Goal: Complete application form

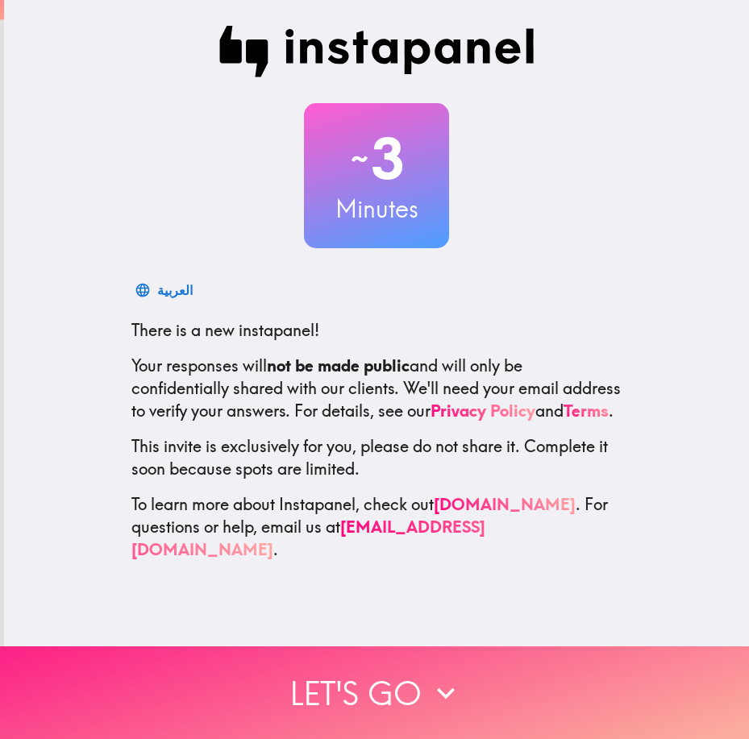
click at [376, 684] on button "Let's go" at bounding box center [374, 692] width 749 height 93
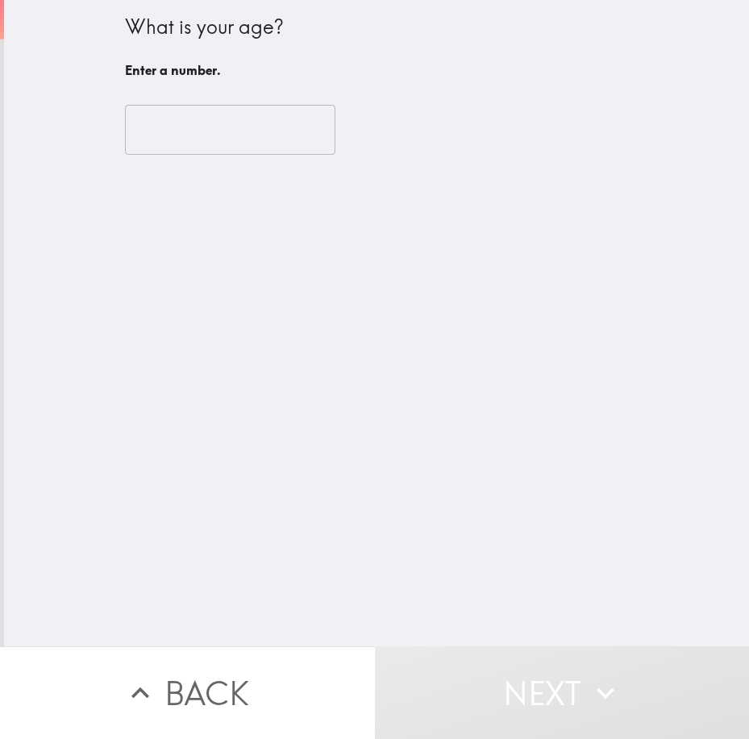
click at [234, 135] on input "number" at bounding box center [230, 130] width 210 height 50
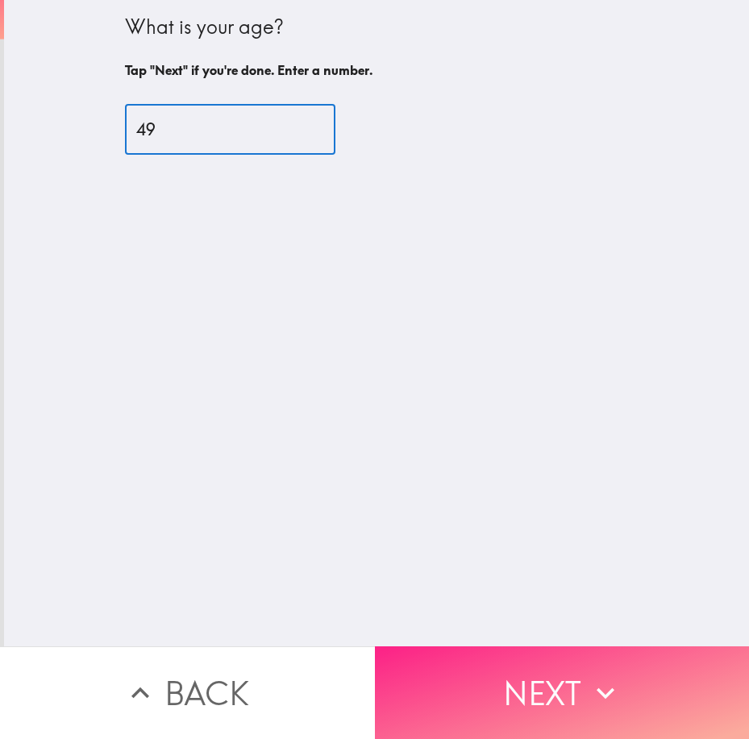
type input "49"
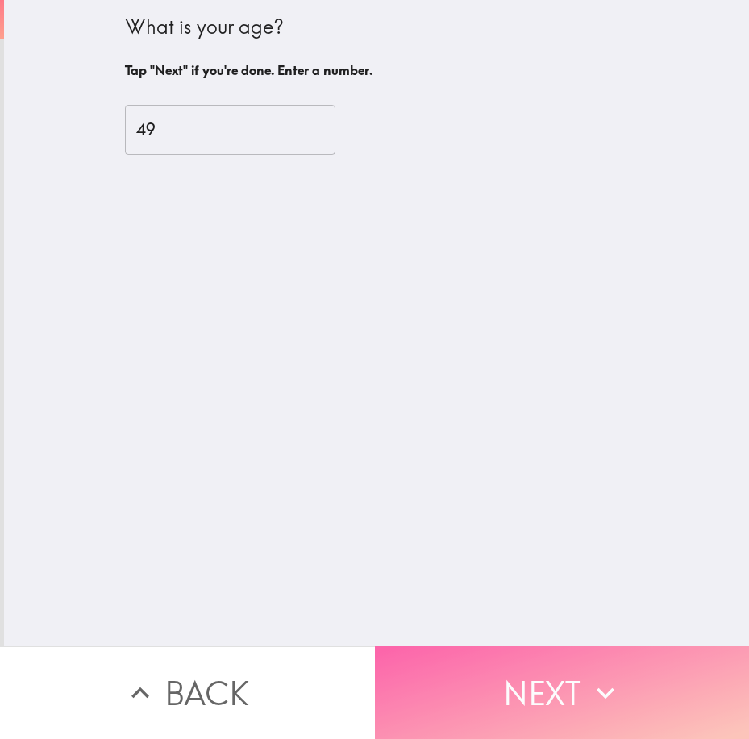
click at [518, 677] on button "Next" at bounding box center [562, 692] width 375 height 93
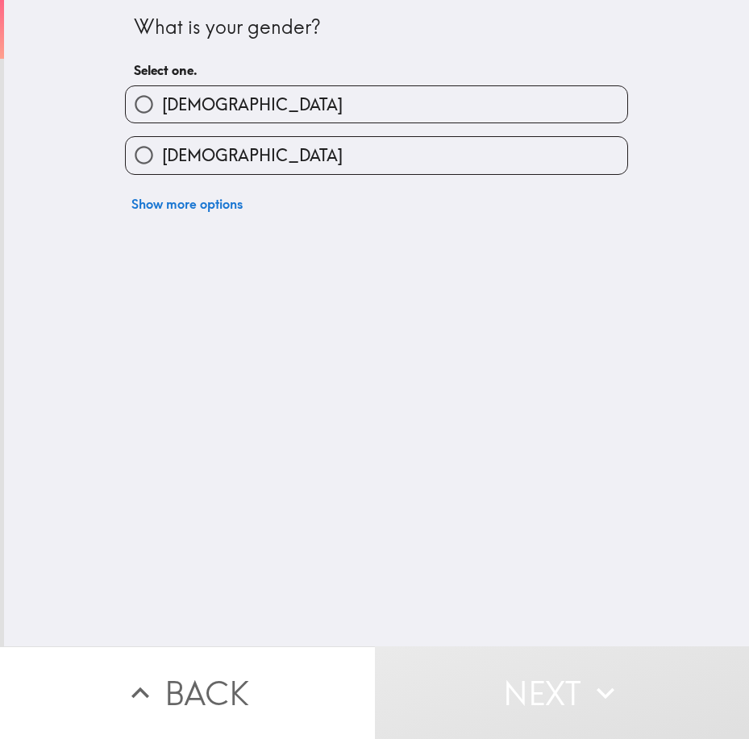
click at [347, 108] on label "[DEMOGRAPHIC_DATA]" at bounding box center [376, 104] width 501 height 36
click at [162, 108] on input "[DEMOGRAPHIC_DATA]" at bounding box center [144, 104] width 36 height 36
radio input "true"
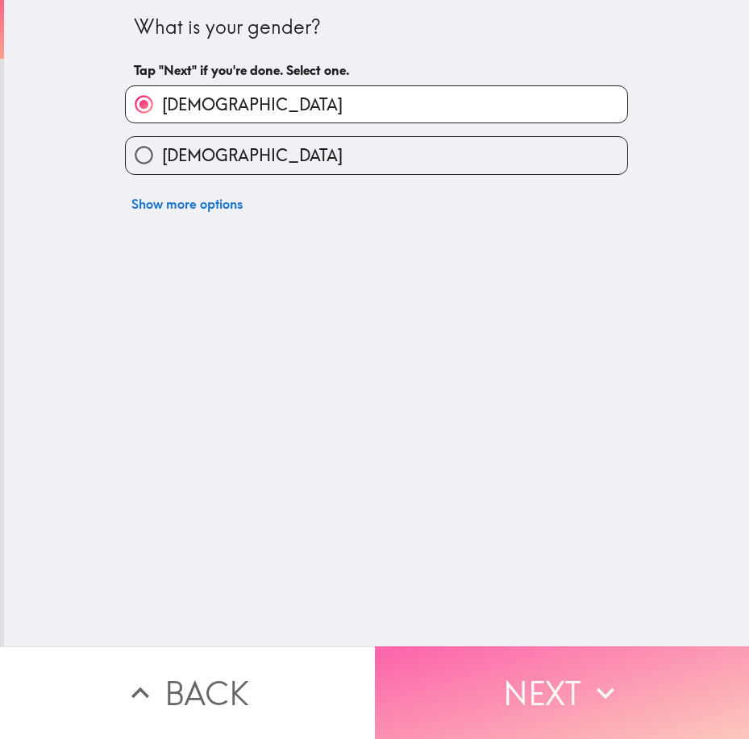
click at [487, 684] on button "Next" at bounding box center [562, 692] width 375 height 93
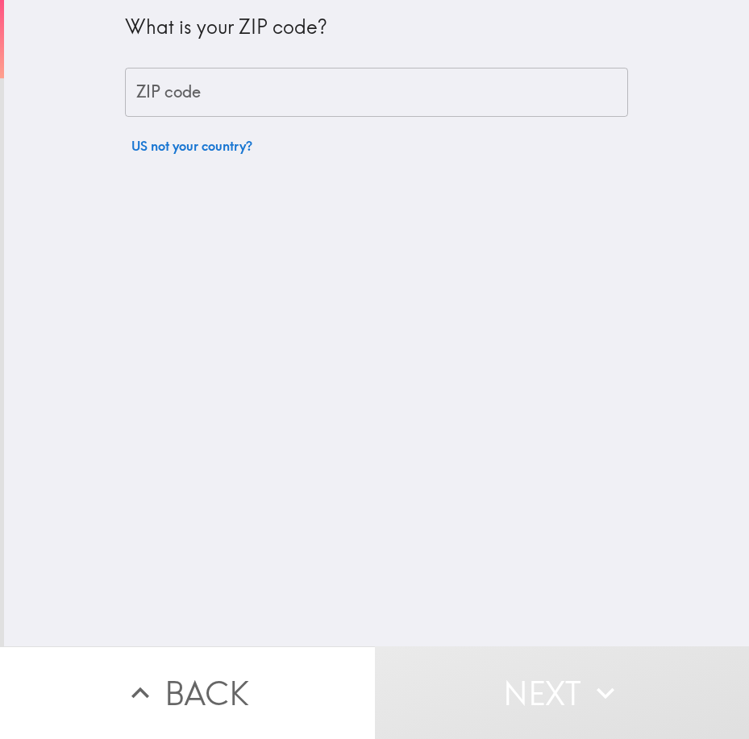
click at [282, 103] on input "ZIP code" at bounding box center [376, 93] width 503 height 50
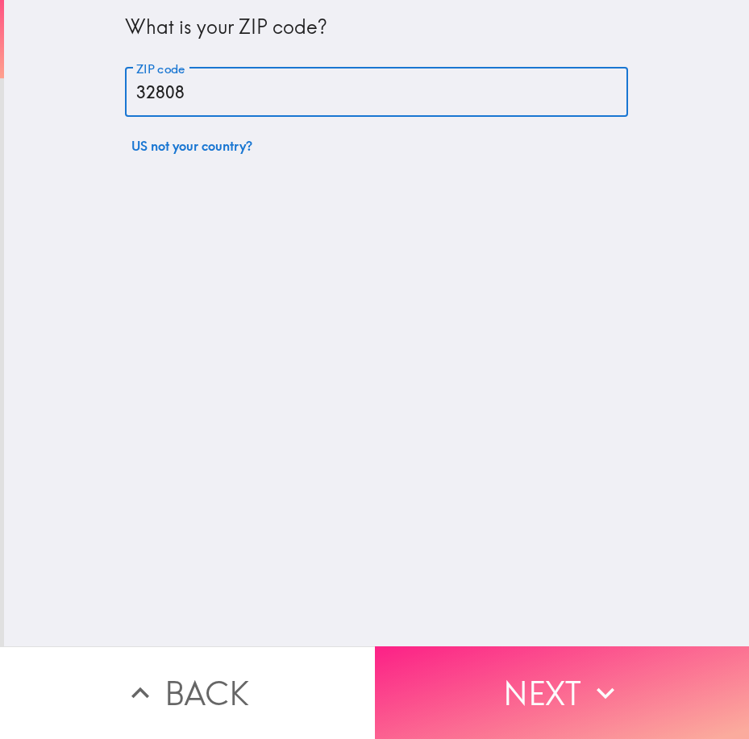
type input "32808"
click at [538, 652] on button "Next" at bounding box center [562, 692] width 375 height 93
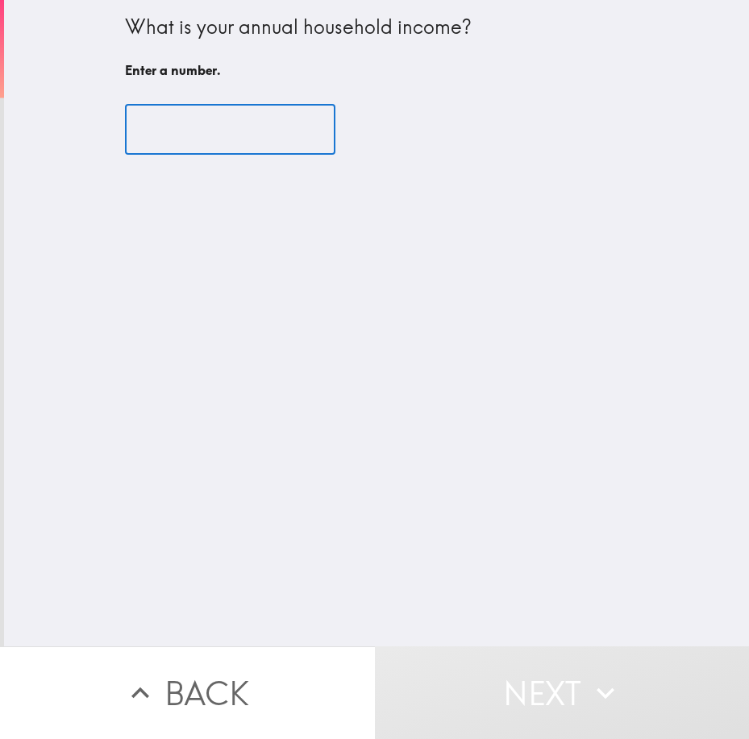
click at [241, 135] on input "number" at bounding box center [230, 130] width 210 height 50
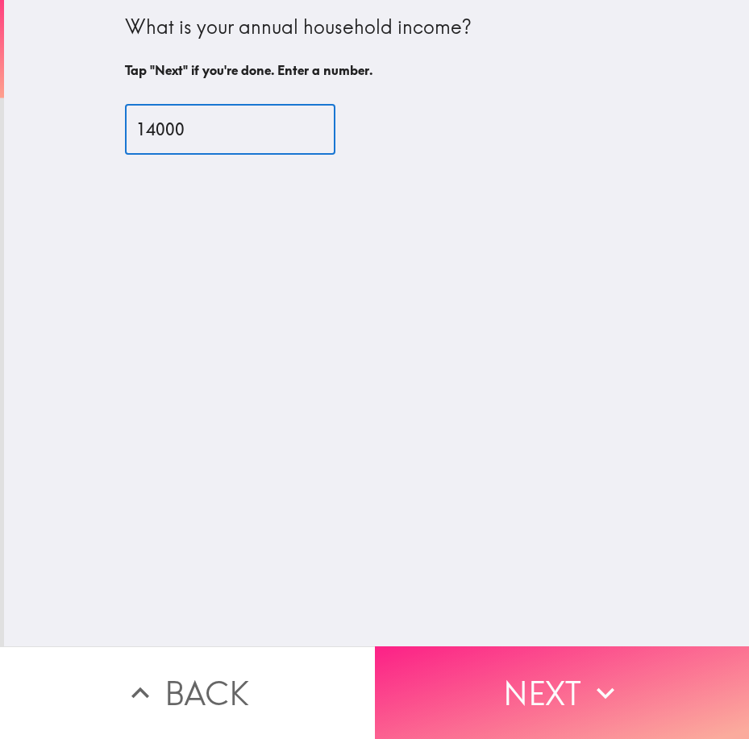
type input "14000"
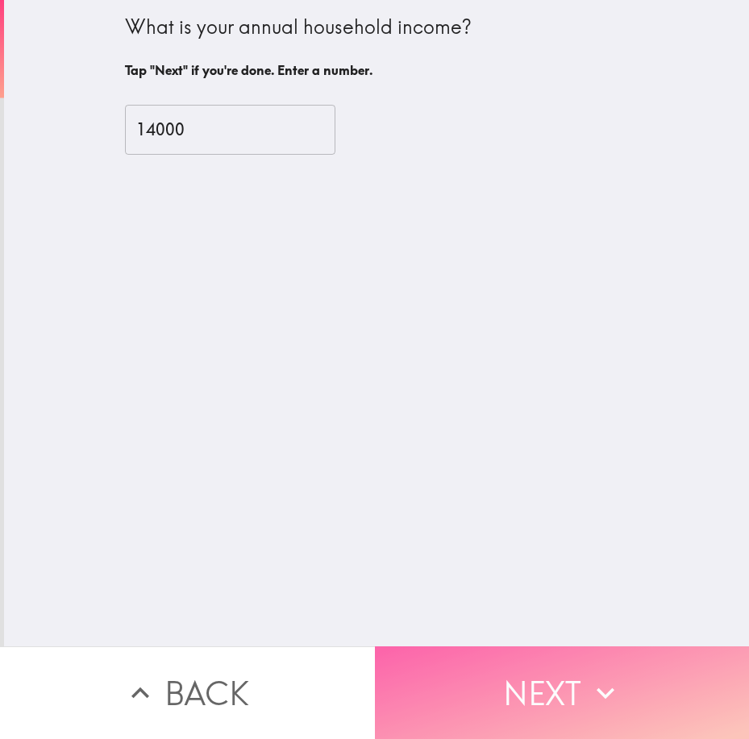
click at [557, 688] on button "Next" at bounding box center [562, 692] width 375 height 93
